Goal: Task Accomplishment & Management: Manage account settings

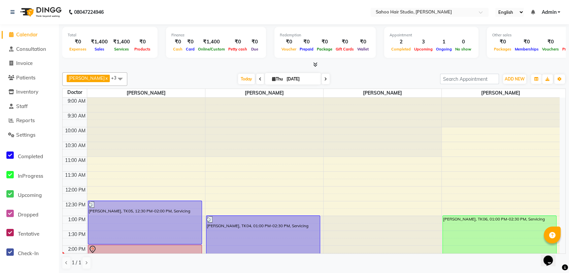
scroll to position [75, 0]
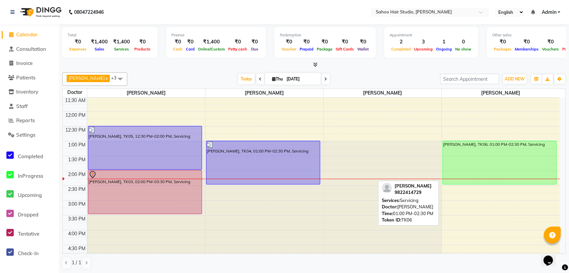
click at [468, 151] on div "[PERSON_NAME], TK06, 01:00 PM-02:30 PM, Servicing" at bounding box center [500, 162] width 114 height 43
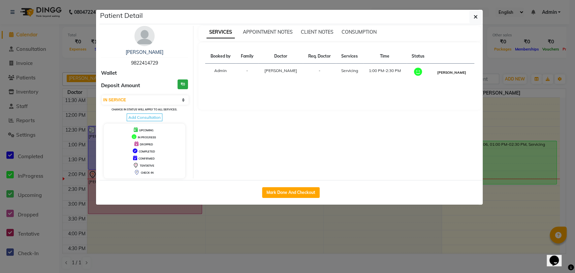
click at [456, 70] on button "[PERSON_NAME]" at bounding box center [452, 72] width 32 height 8
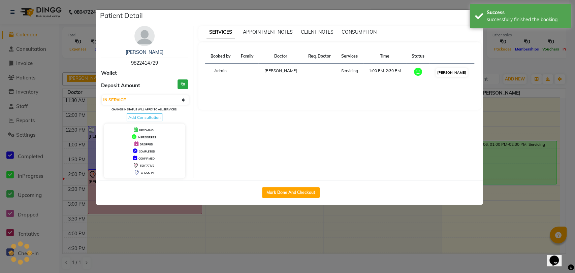
select select "3"
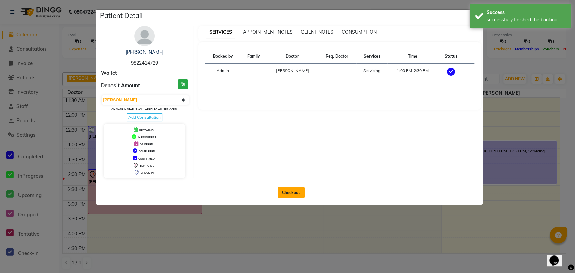
click at [290, 191] on button "Checkout" at bounding box center [291, 192] width 27 height 11
select select "service"
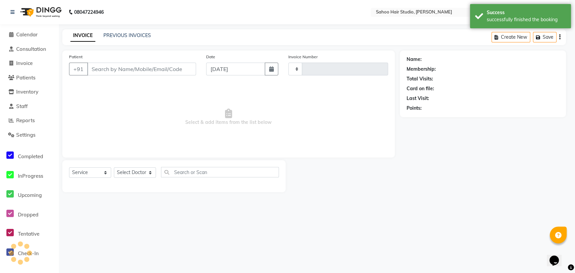
type input "0264"
select select "8465"
type input "9822414729"
select select "84285"
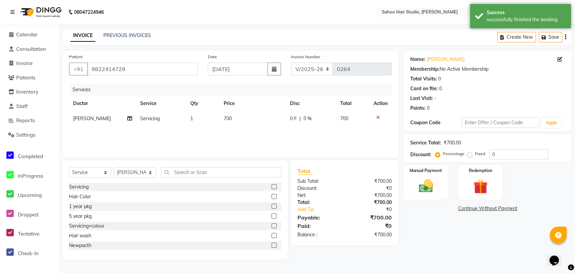
click at [227, 118] on span "700" at bounding box center [228, 119] width 8 height 6
click at [227, 118] on td "1" at bounding box center [214, 124] width 29 height 26
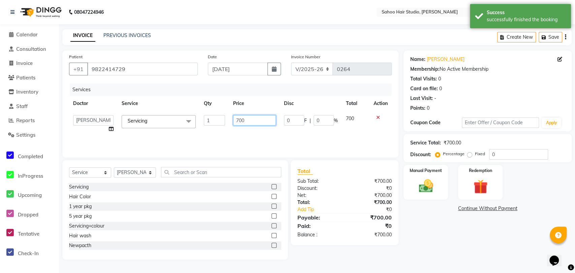
click at [238, 119] on input "700" at bounding box center [254, 120] width 43 height 10
type input "500"
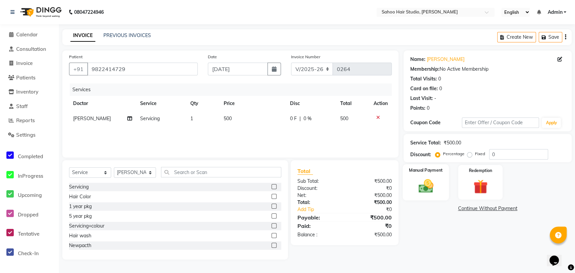
click at [429, 192] on img at bounding box center [426, 186] width 24 height 17
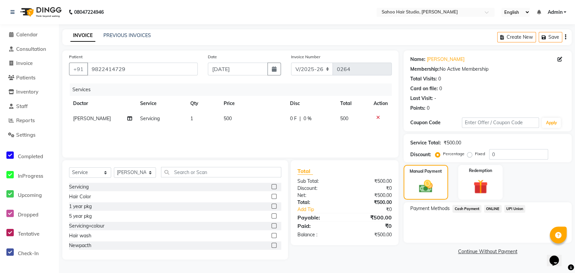
click at [493, 210] on span "ONLINE" at bounding box center [493, 209] width 18 height 8
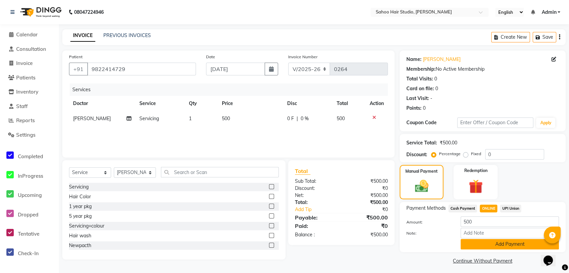
click at [489, 247] on button "Add Payment" at bounding box center [510, 244] width 98 height 10
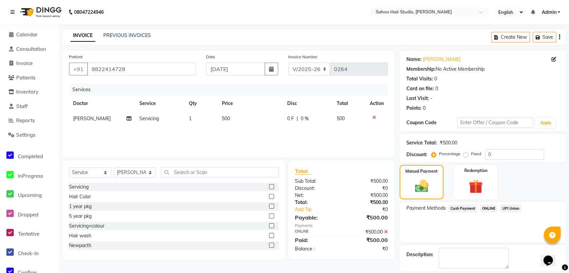
scroll to position [31, 0]
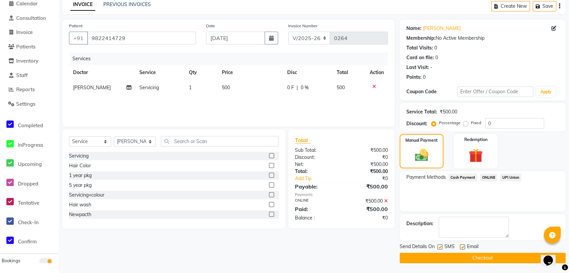
click at [440, 246] on label at bounding box center [440, 247] width 5 height 5
click at [440, 246] on input "checkbox" at bounding box center [440, 247] width 4 height 4
checkbox input "false"
click at [458, 257] on button "Checkout" at bounding box center [483, 258] width 166 height 10
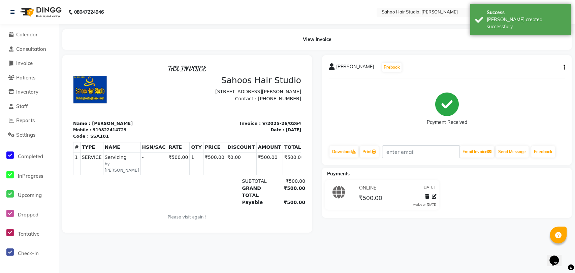
select select "8465"
select select "service"
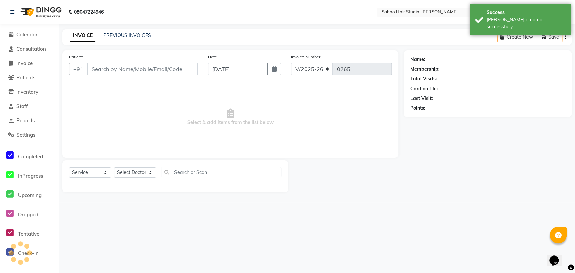
type input "9822414729"
select select "84285"
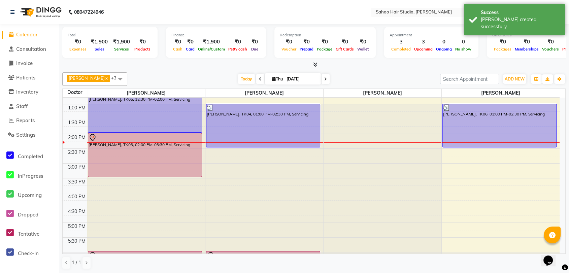
scroll to position [112, 0]
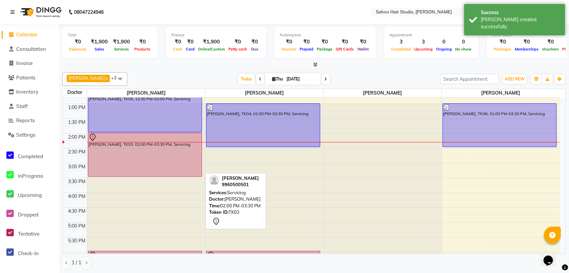
click at [140, 157] on div "[PERSON_NAME], TK03, 02:00 PM-03:30 PM, Servicing" at bounding box center [145, 154] width 114 height 43
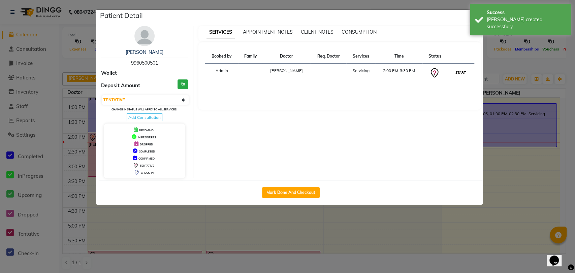
click at [464, 73] on button "START" at bounding box center [461, 72] width 14 height 8
select select "1"
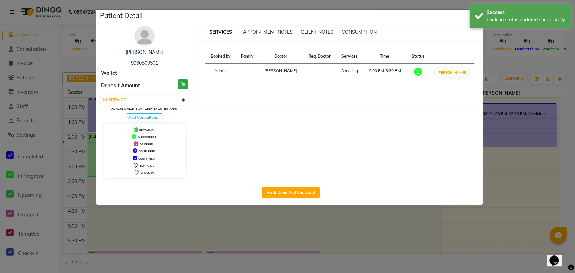
click at [445, 236] on ngb-modal-window "Patient Detail [PERSON_NAME] 9960500501 Wallet Deposit Amount ₹0 Select IN SERV…" at bounding box center [287, 136] width 575 height 273
